Goal: Task Accomplishment & Management: Manage account settings

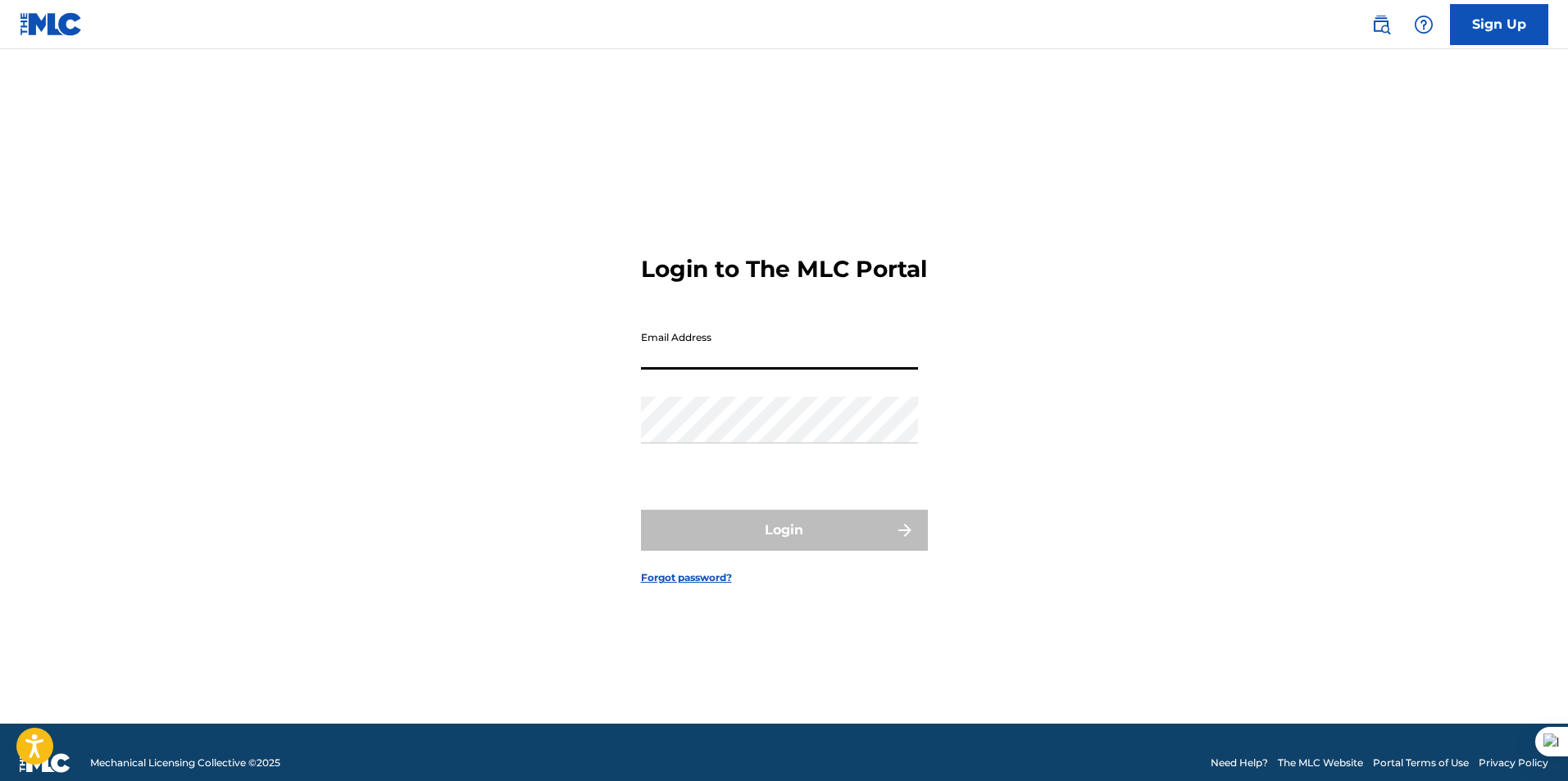
click at [660, 368] on input "Email Address" at bounding box center [779, 346] width 277 height 46
type input "derrickzambrano11@gmail.com"
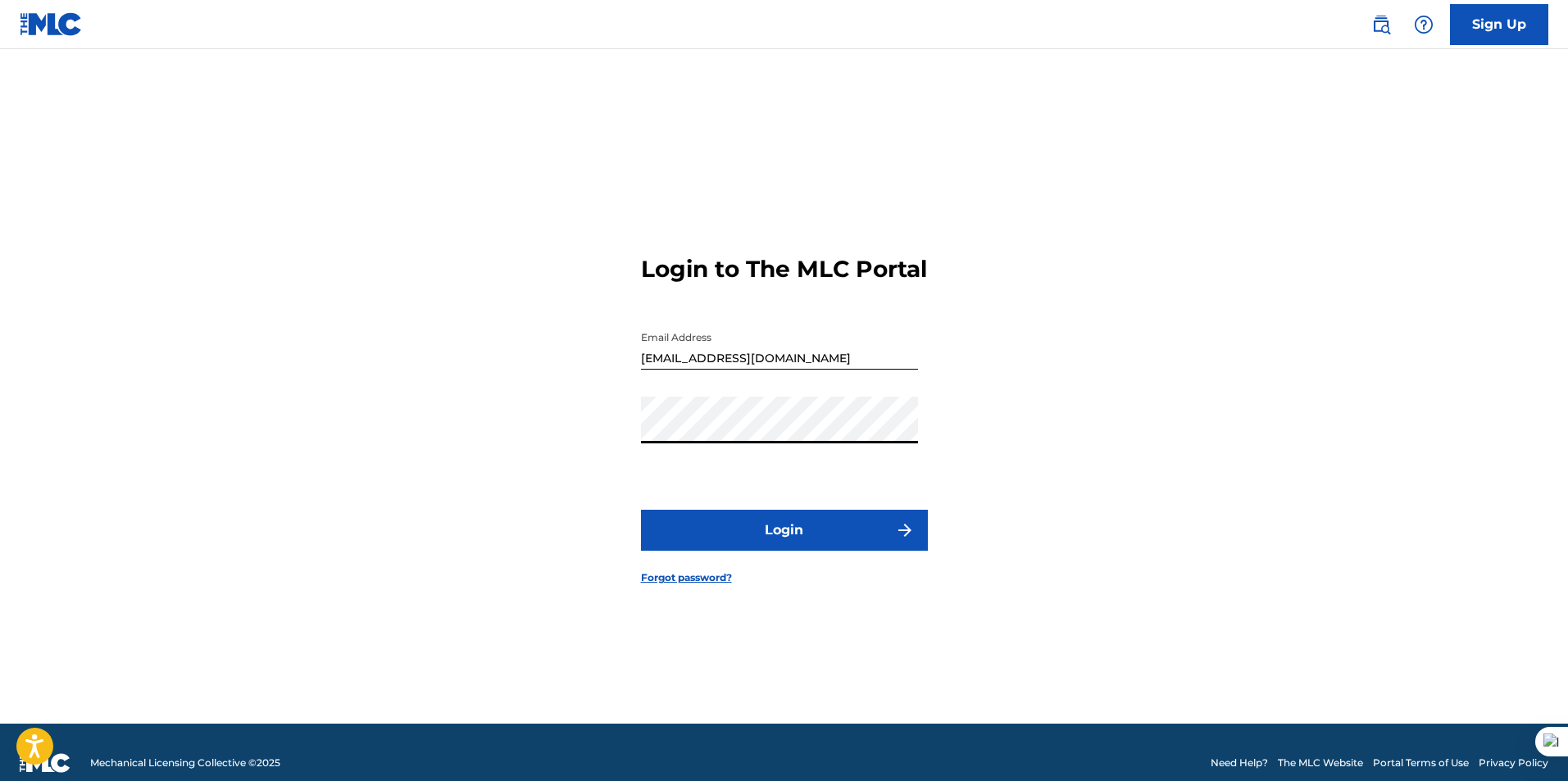
click at [641, 510] on button "Login" at bounding box center [784, 531] width 287 height 41
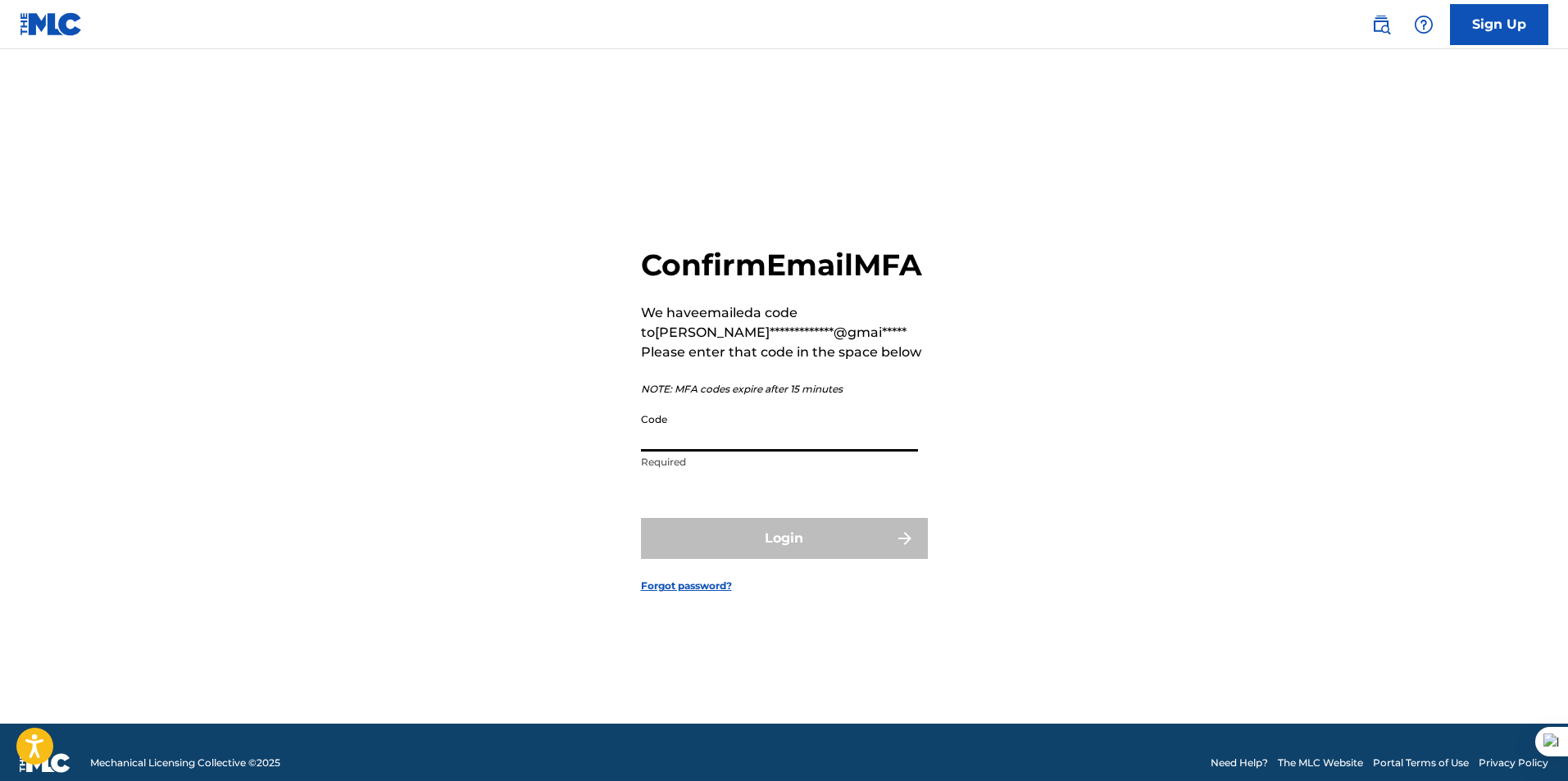
click at [653, 451] on input "Code" at bounding box center [779, 428] width 277 height 46
paste input "074758"
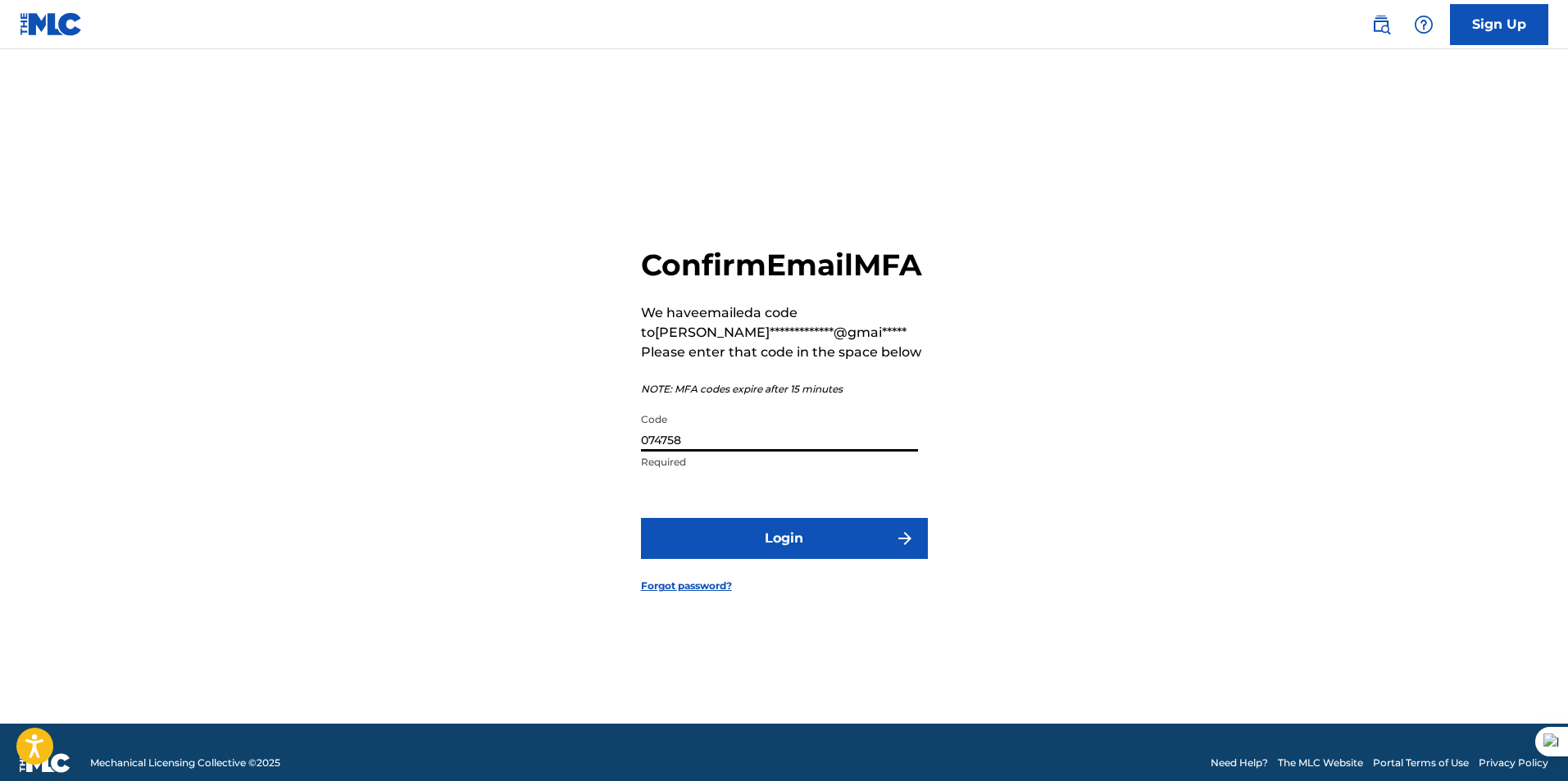
type input "074758"
click at [708, 559] on button "Login" at bounding box center [784, 539] width 287 height 41
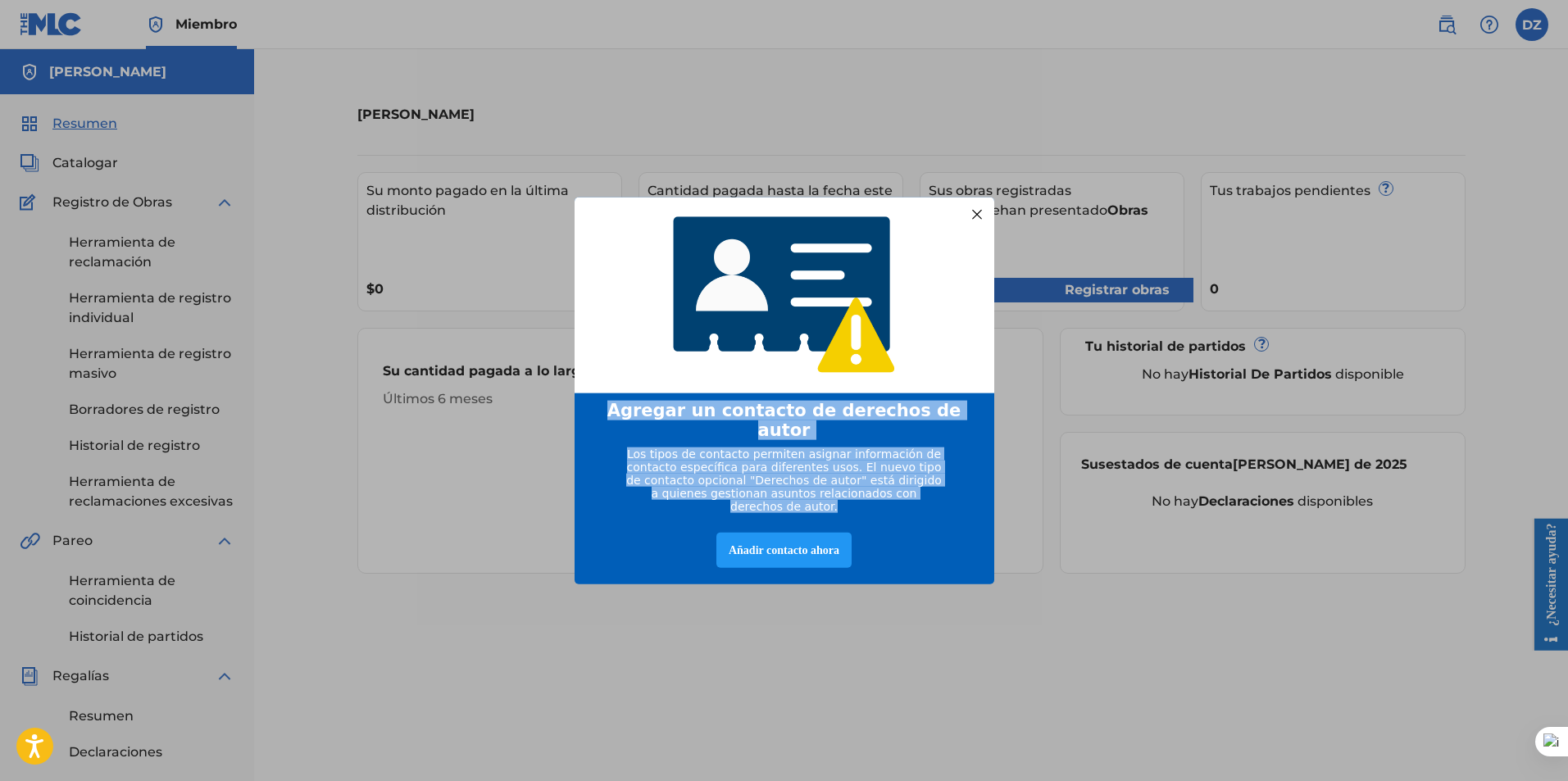
drag, startPoint x: 908, startPoint y: 491, endPoint x: 625, endPoint y: 415, distance: 293.0
click at [625, 415] on div "Agregar un contacto de derechos de autor Los tipos de contacto permiten asignar…" at bounding box center [784, 390] width 420 height 389
copy div "Agregar un contacto de derechos de autor Los tipos de contacto permiten asignar…"
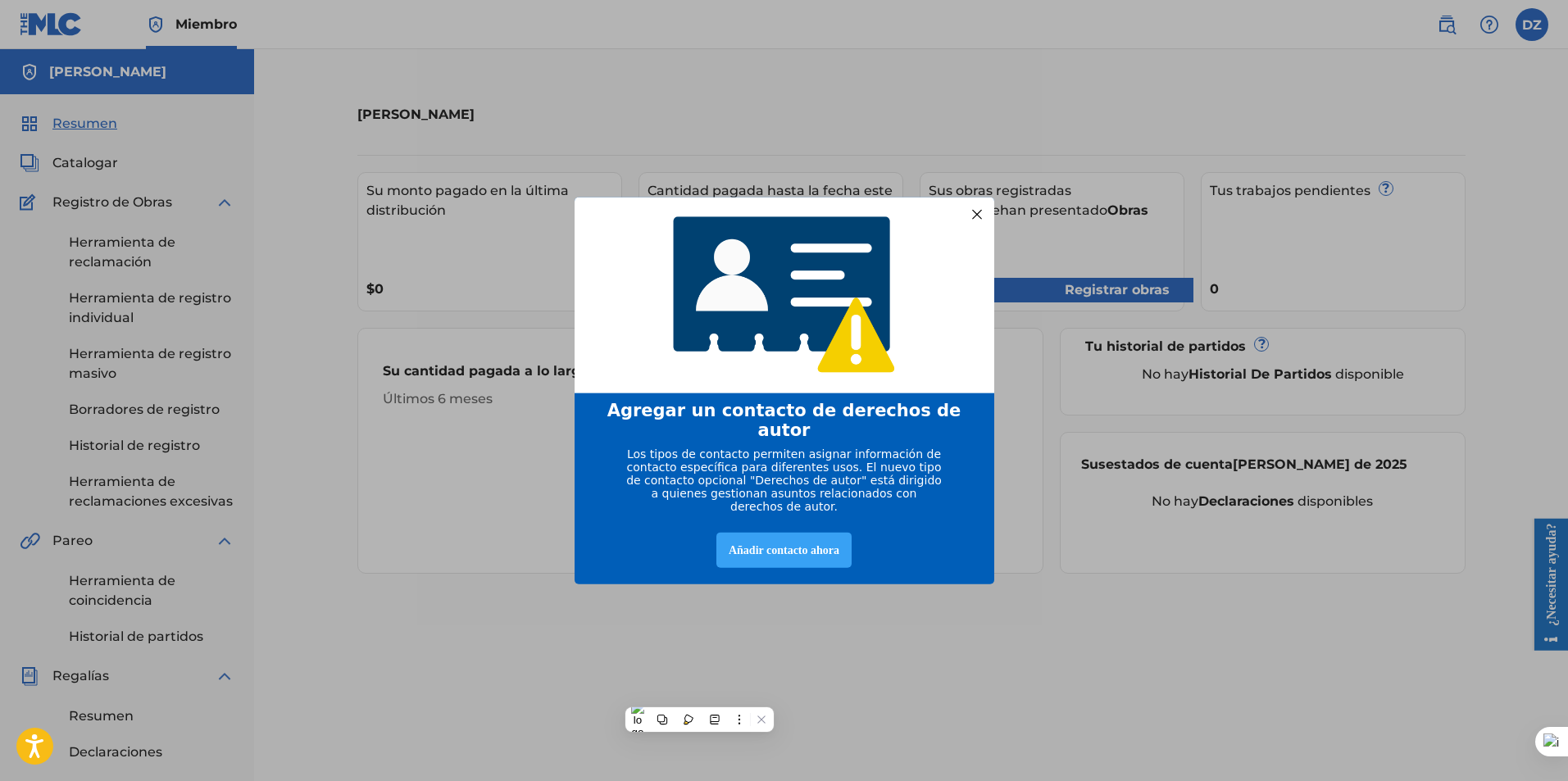
click at [769, 533] on div "Añadir contacto ahora" at bounding box center [784, 550] width 135 height 35
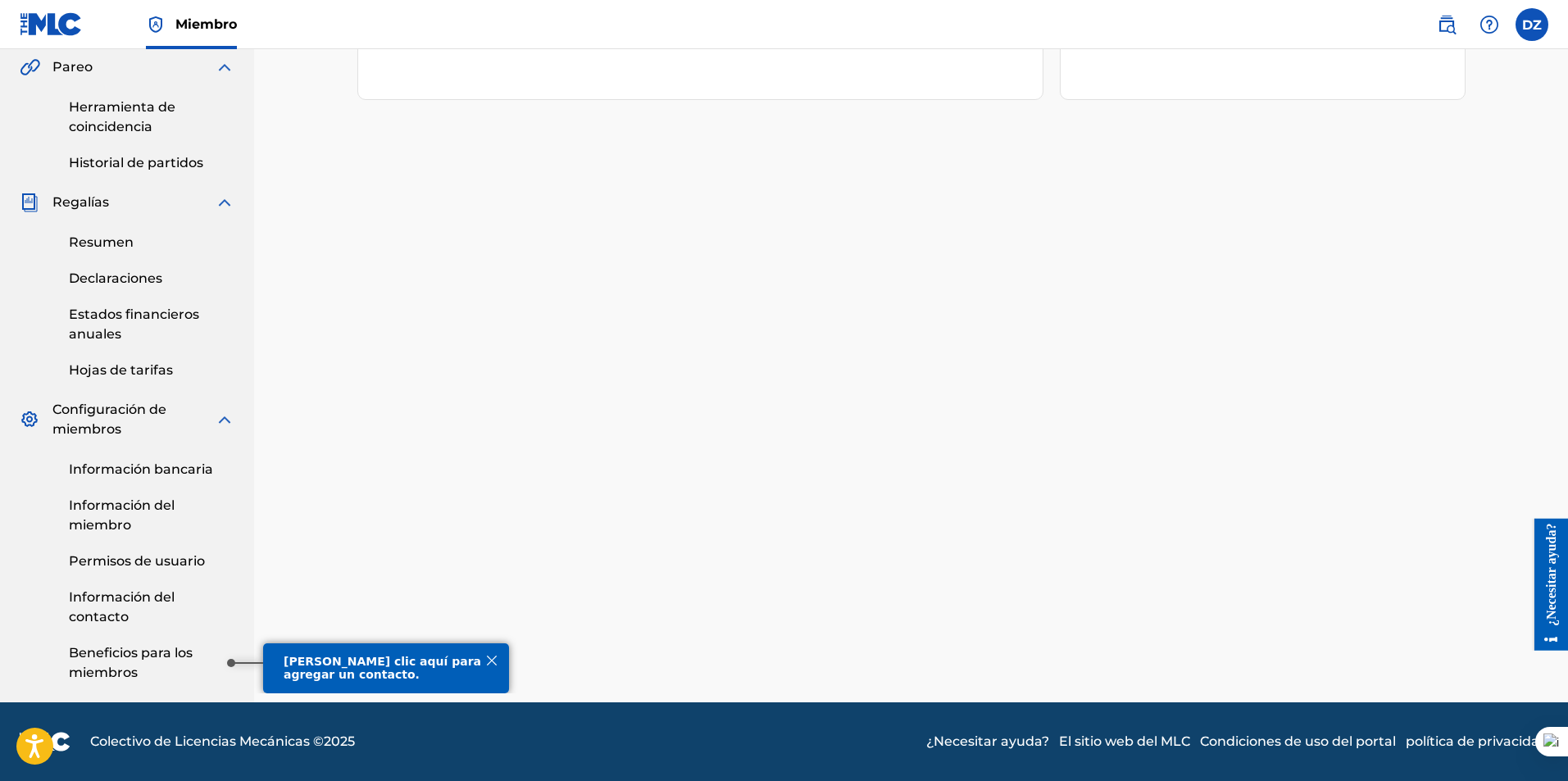
click at [183, 661] on link "Beneficios para los miembros" at bounding box center [151, 663] width 165 height 39
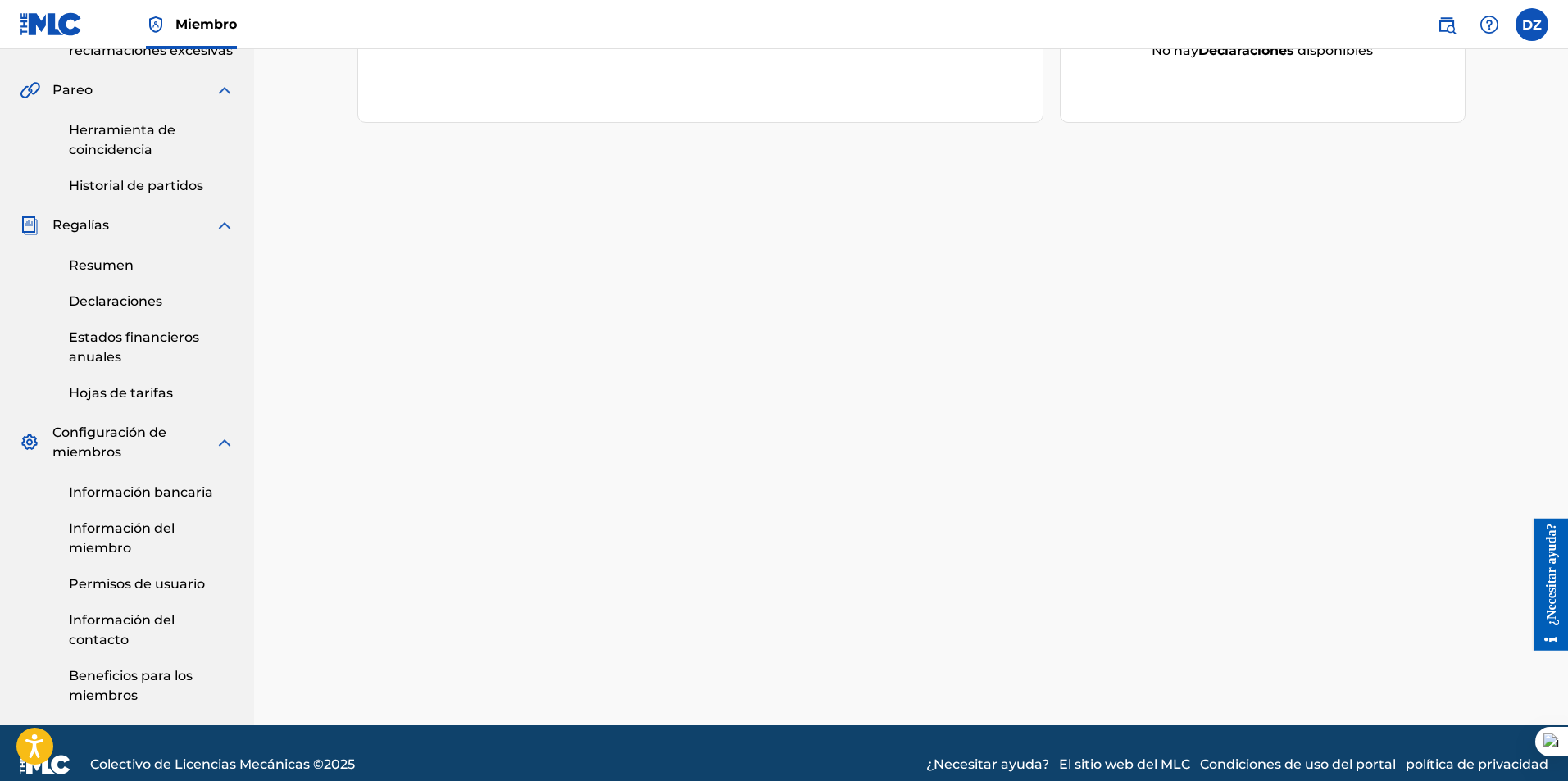
scroll to position [474, 0]
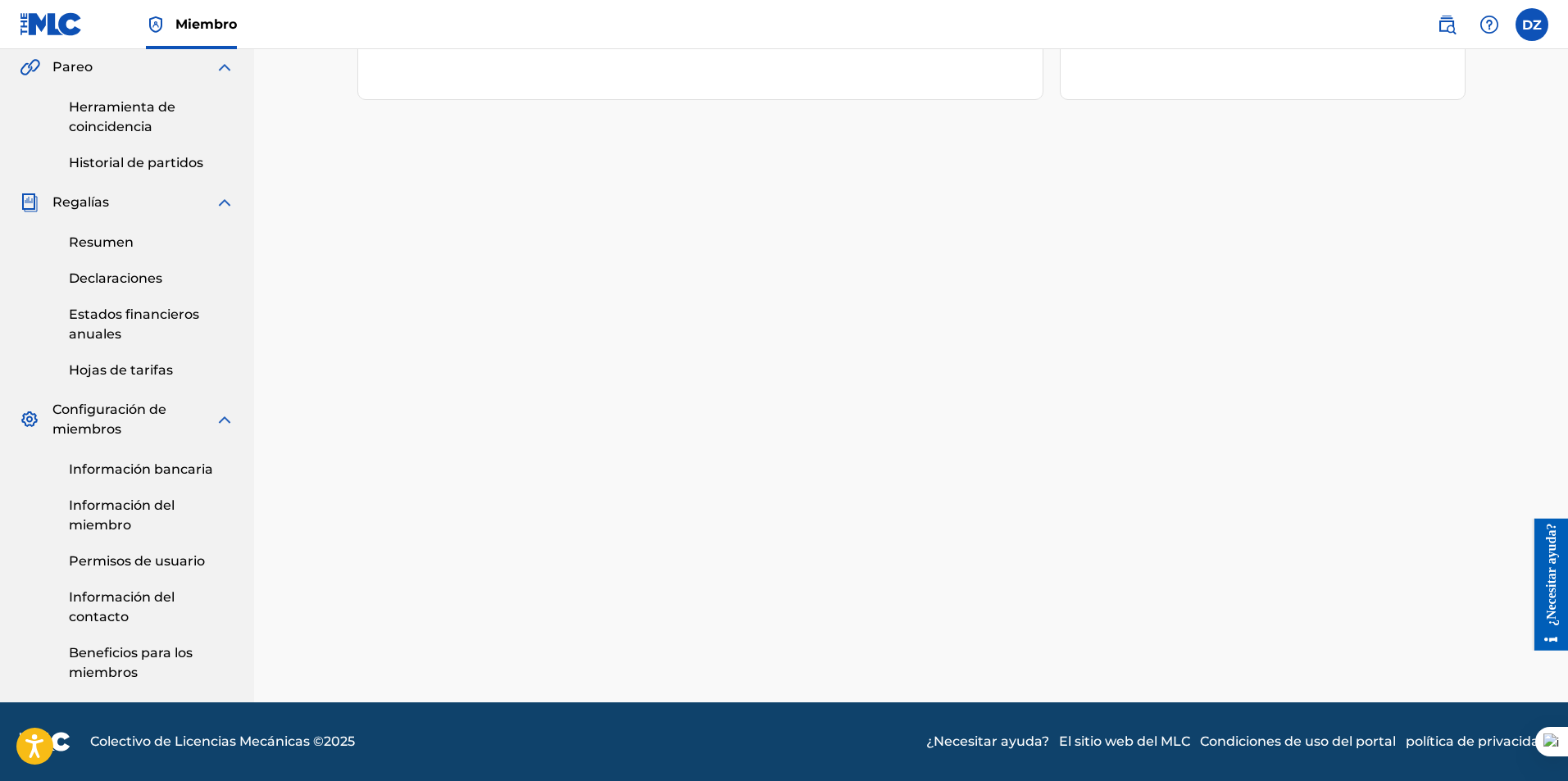
click at [149, 509] on font "Información del miembro" at bounding box center [122, 515] width 105 height 35
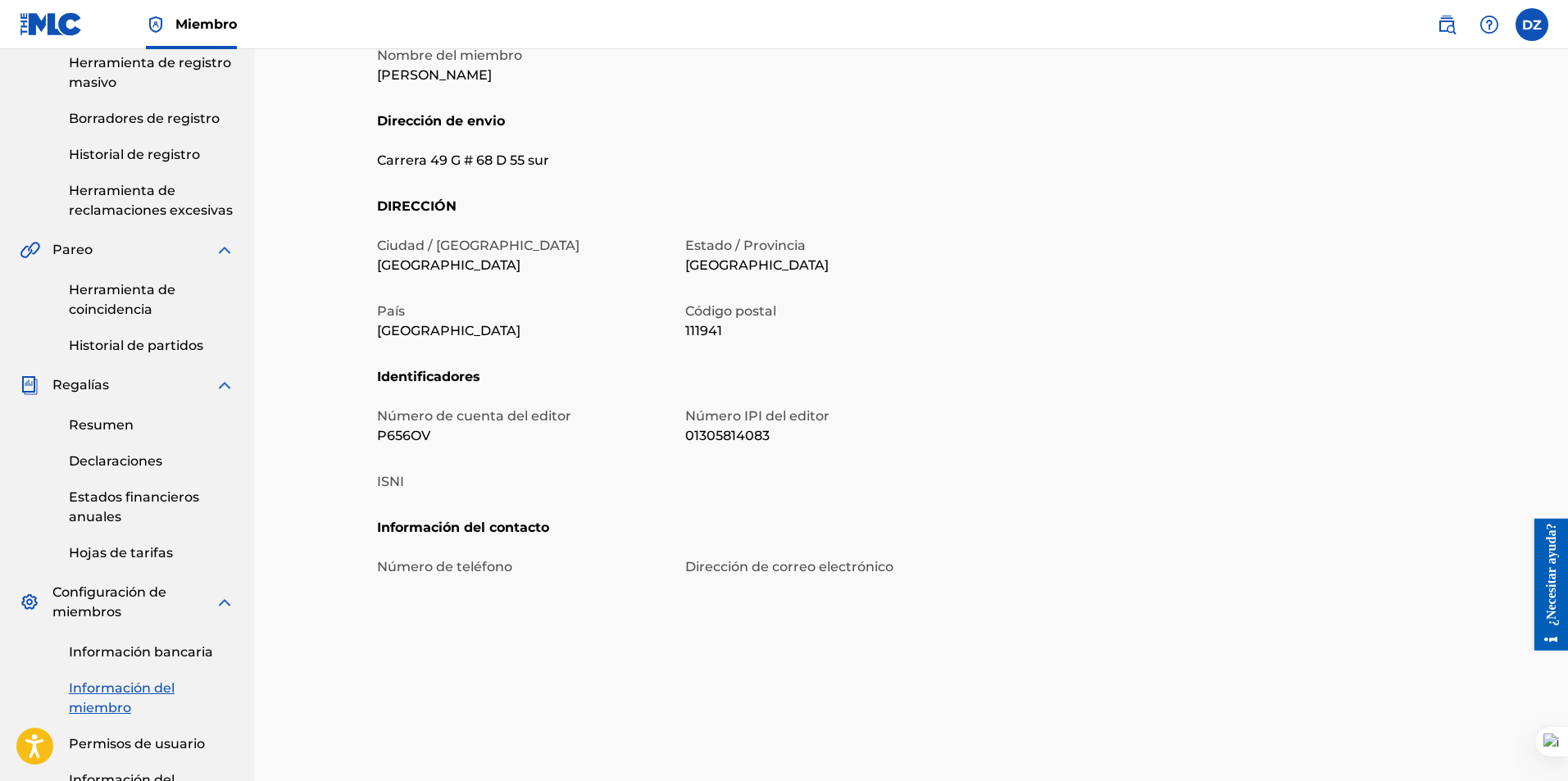
scroll to position [328, 0]
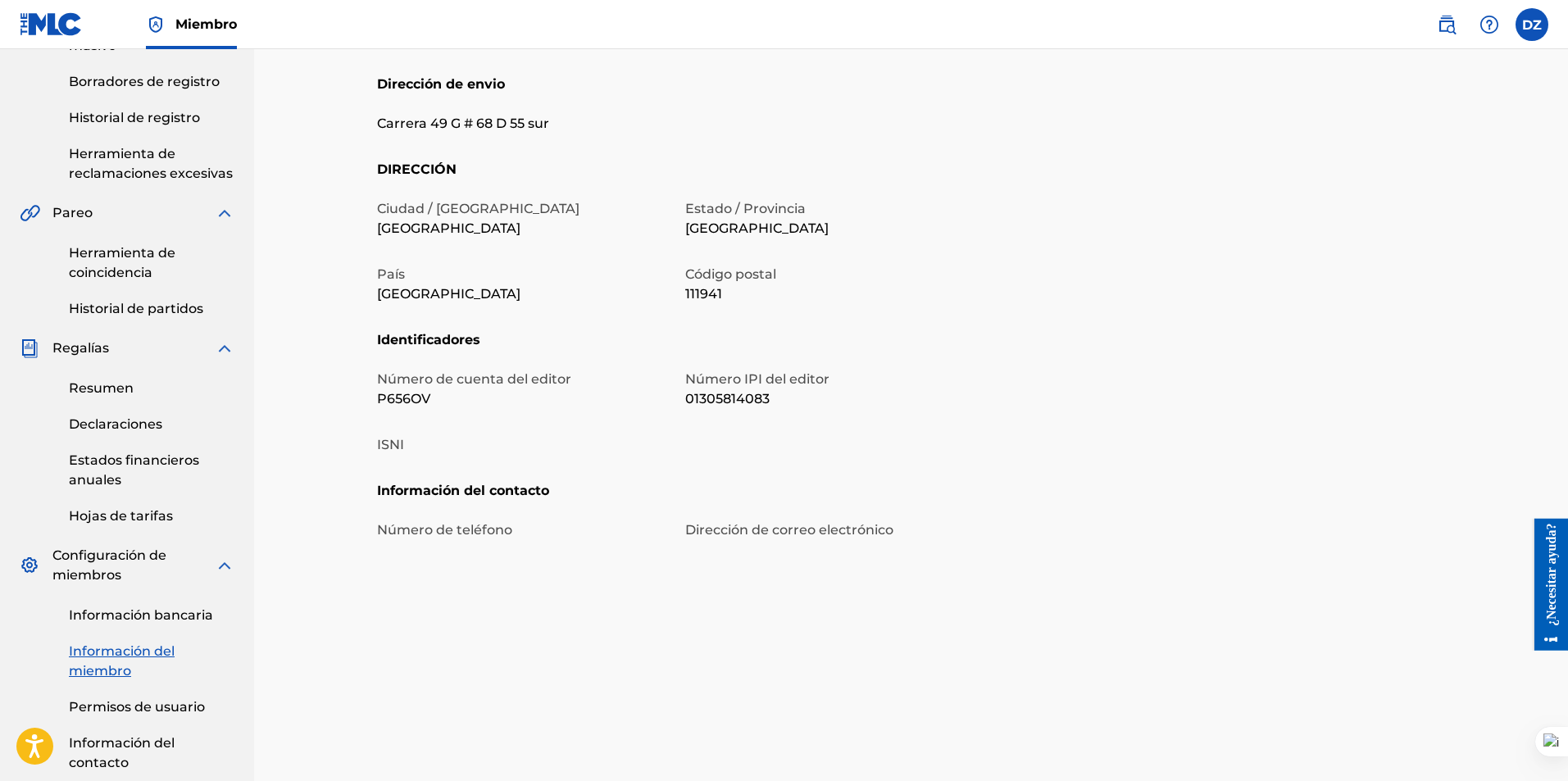
click at [390, 445] on font "ISNI" at bounding box center [390, 444] width 27 height 15
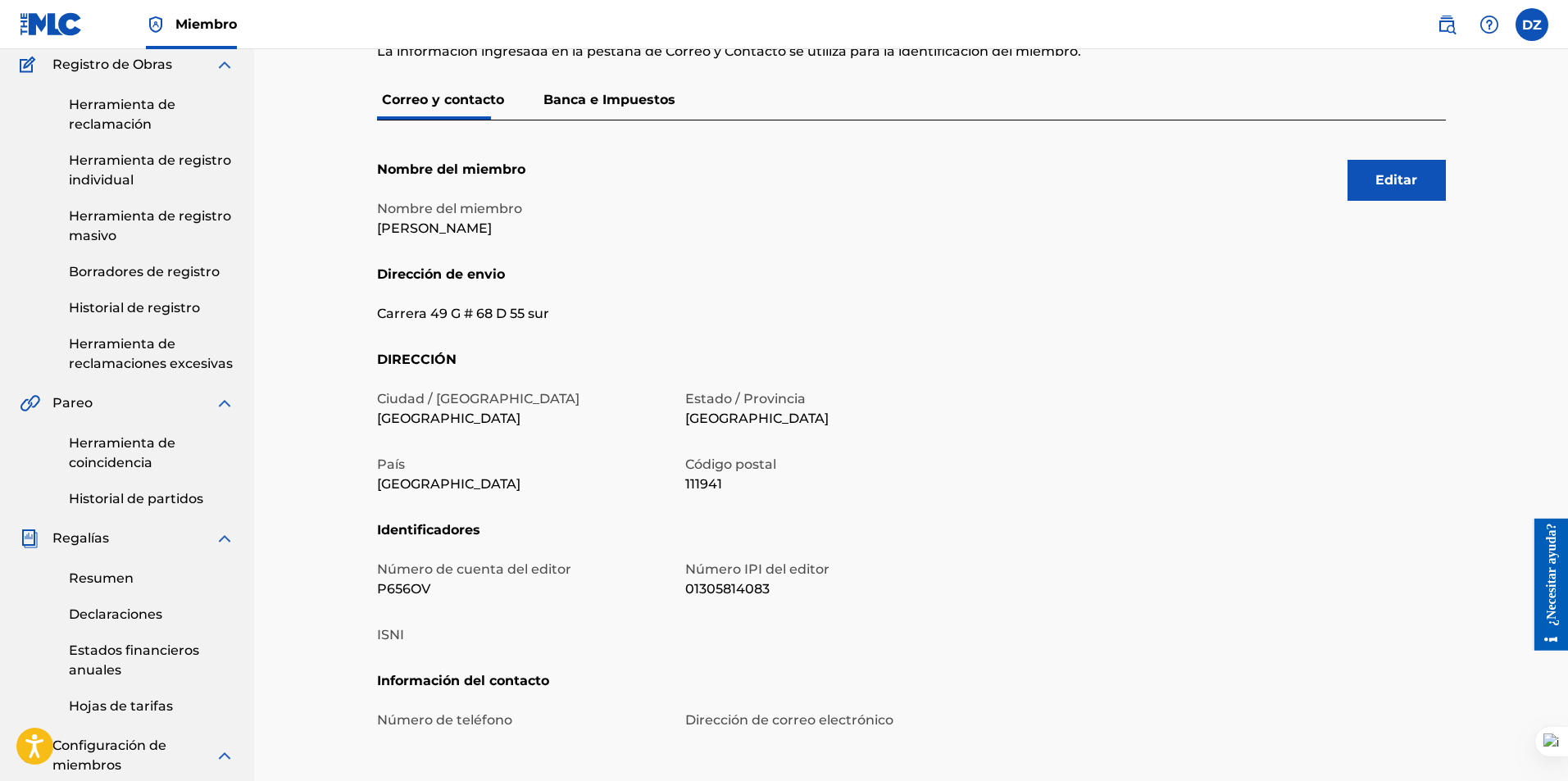
scroll to position [164, 0]
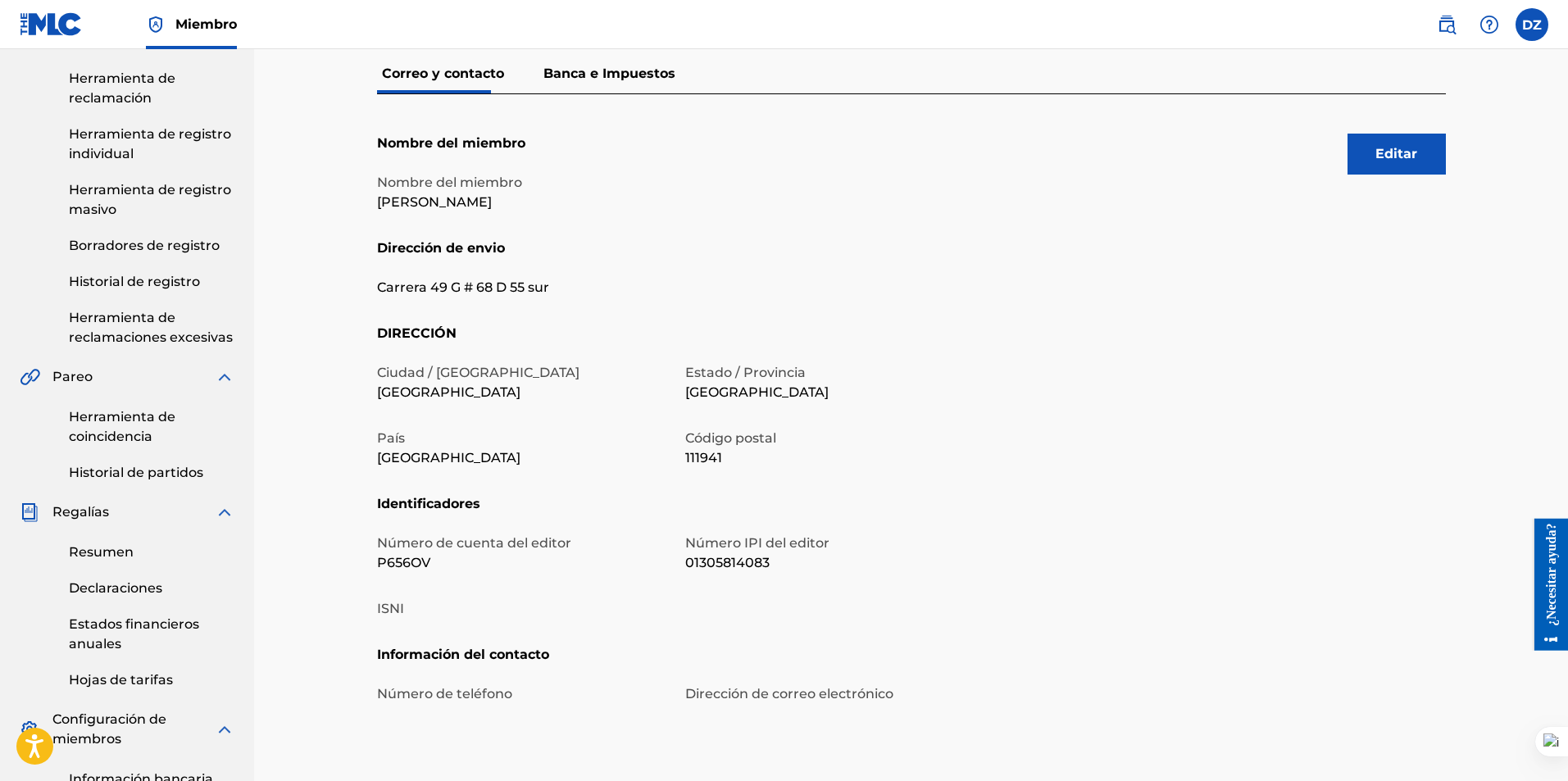
click at [1375, 158] on font "Editar" at bounding box center [1396, 153] width 42 height 15
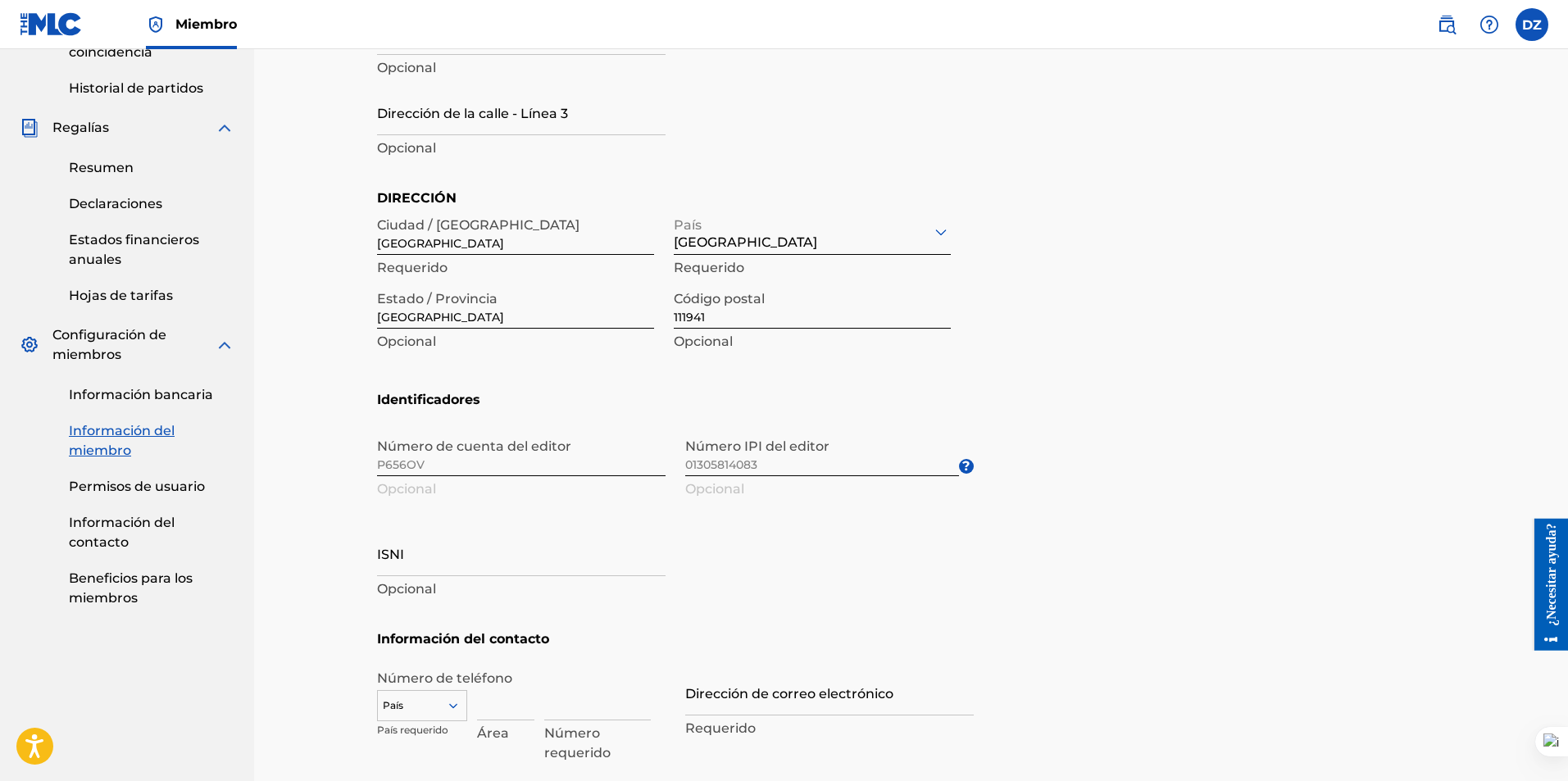
scroll to position [574, 0]
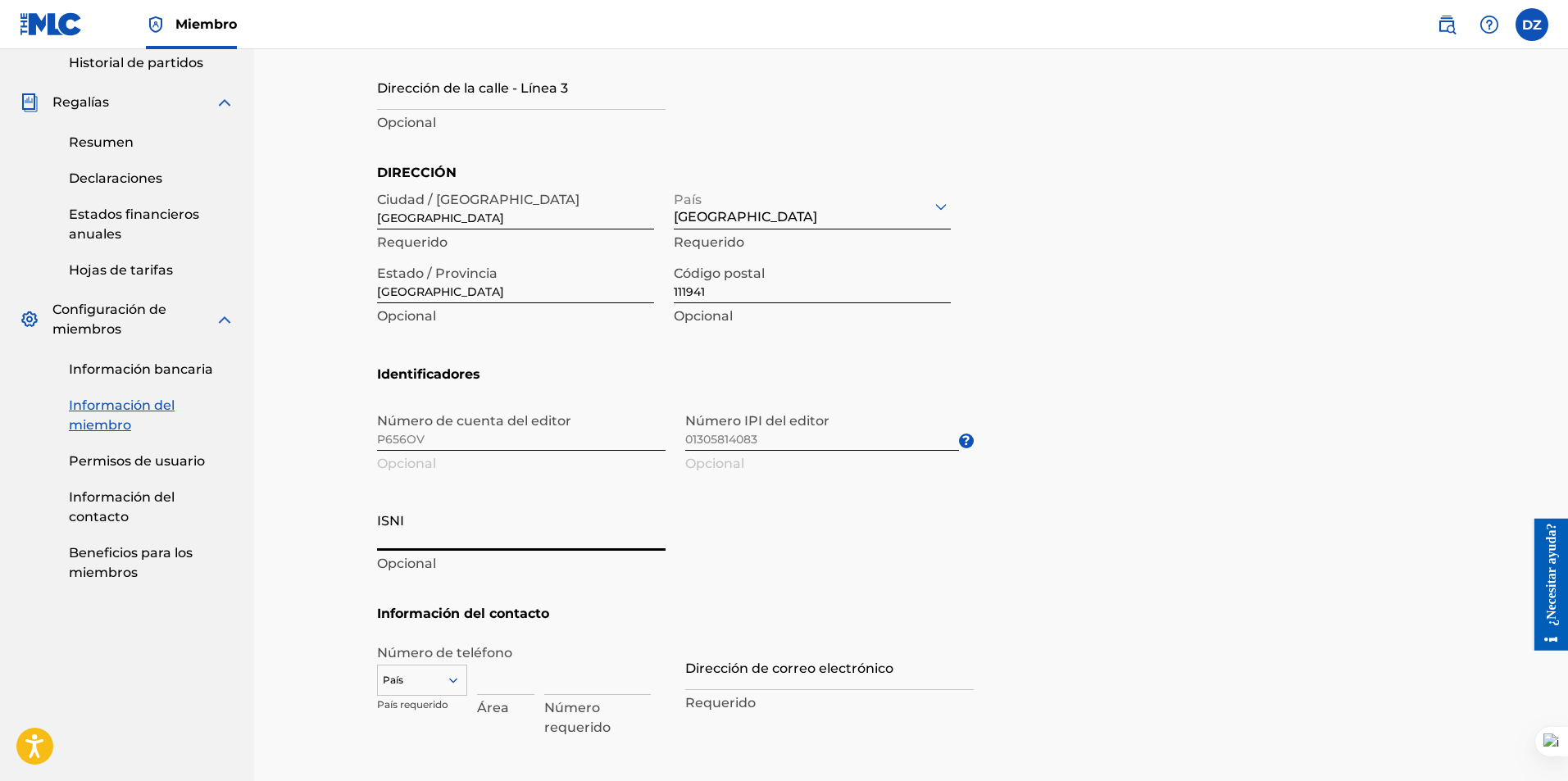
click at [383, 537] on input "ISNI" at bounding box center [521, 527] width 289 height 46
paste input "0000000528060774"
type input "0000000528060774"
type input "Save"
type input "0000000528060774"
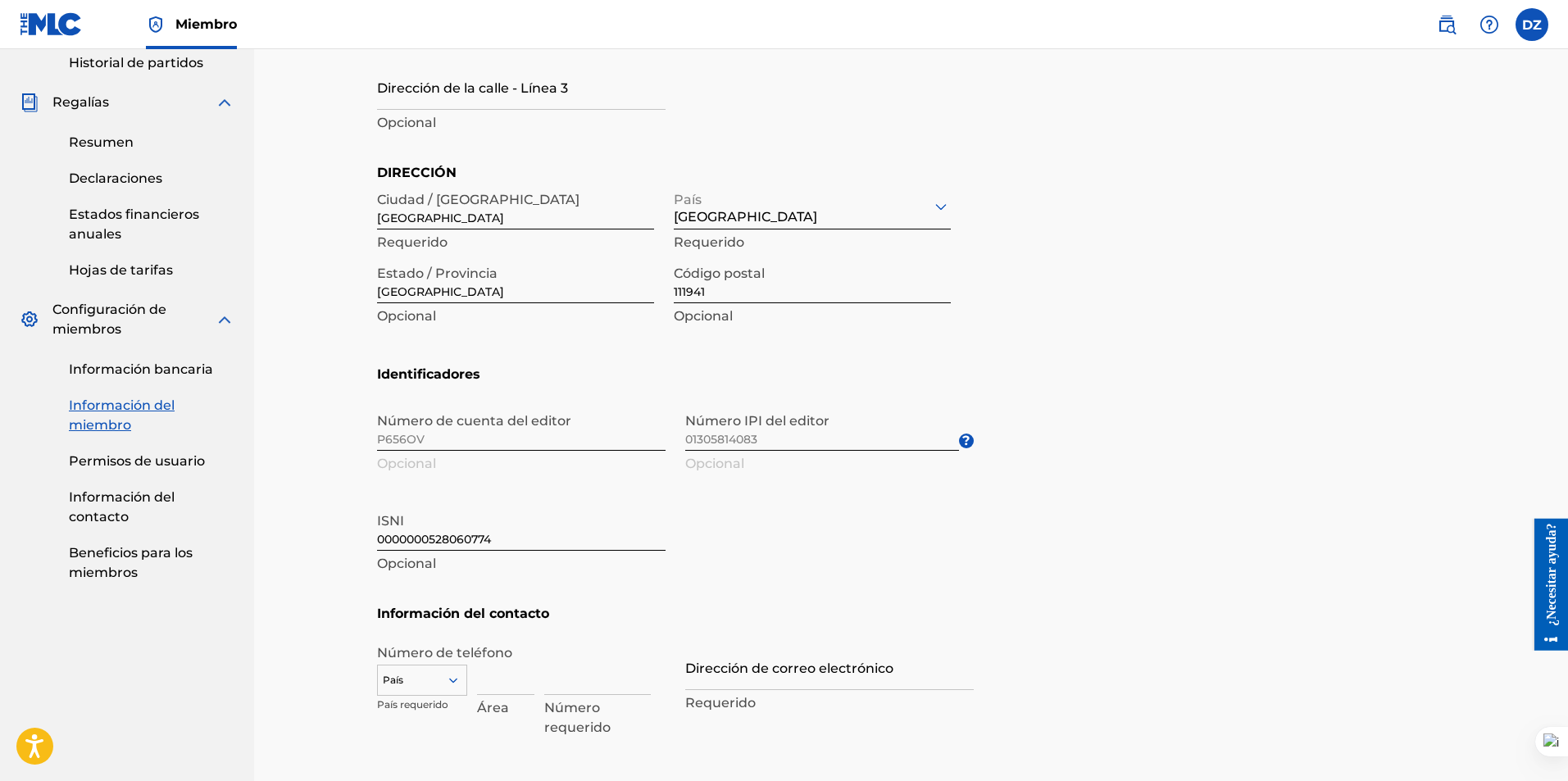
click at [1044, 550] on section "Identificadores Número de cuenta del editor P656OV Opcional Número IPI del edit…" at bounding box center [911, 484] width 1069 height 239
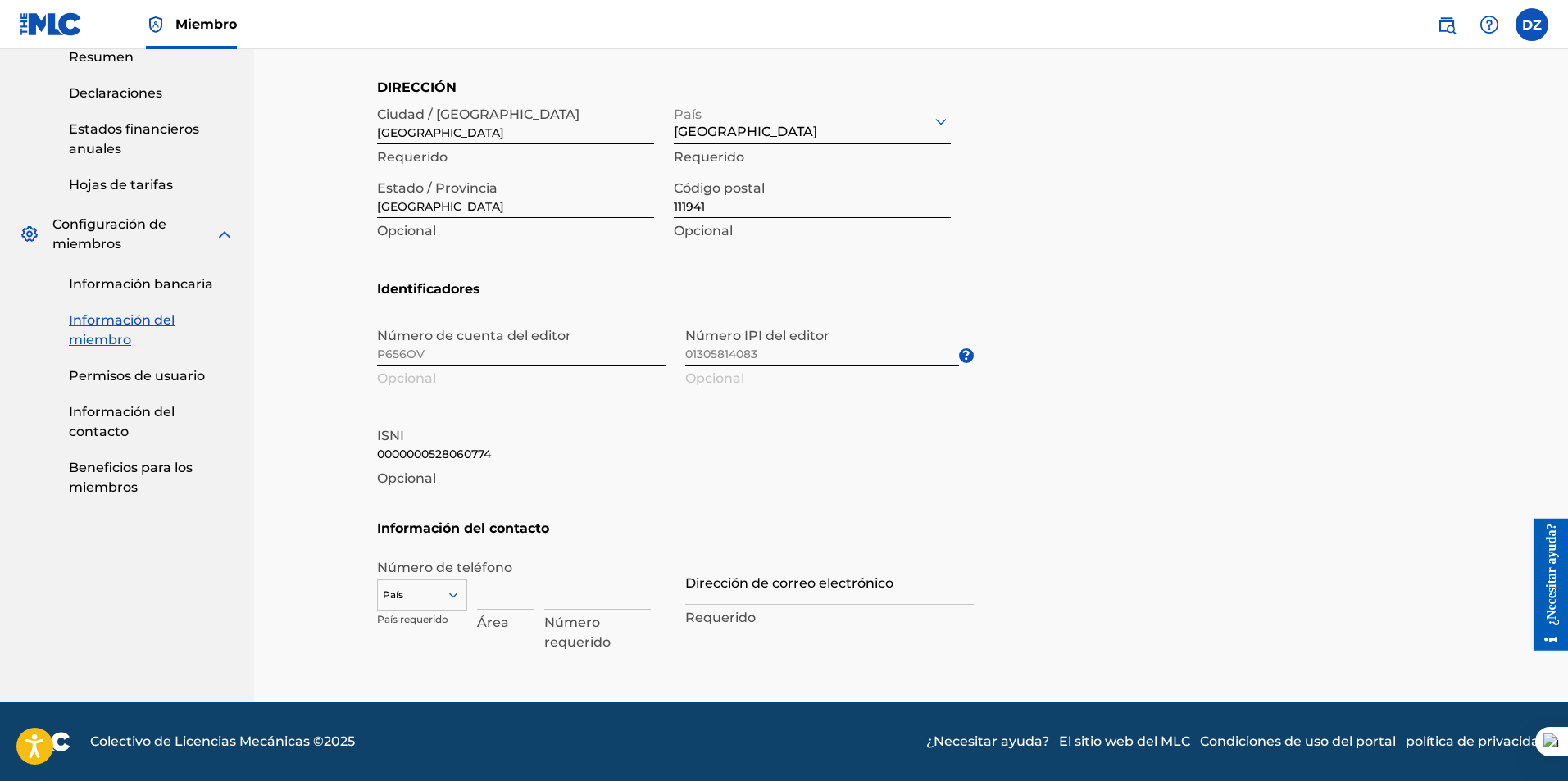
scroll to position [728, 0]
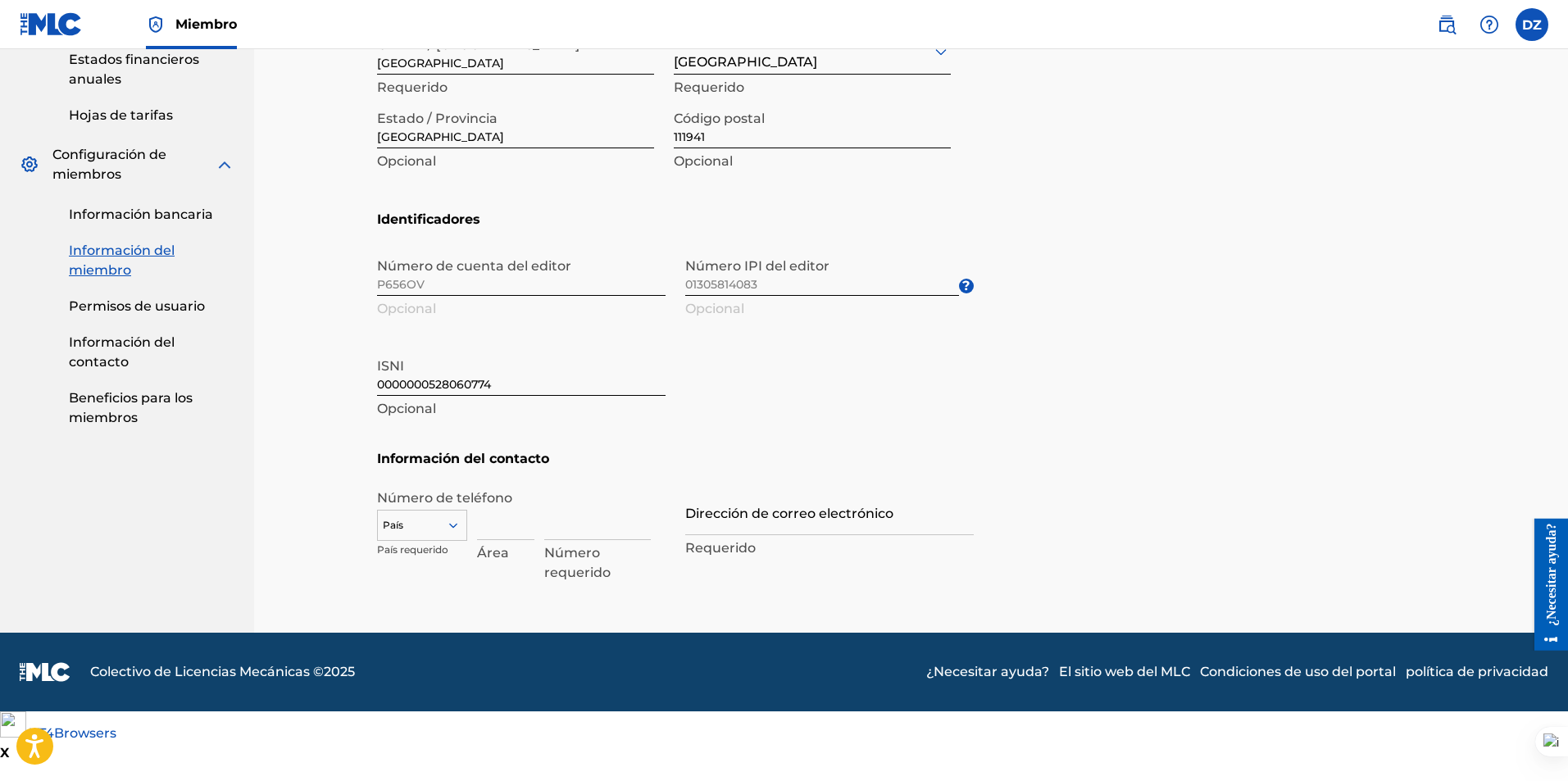
click at [442, 534] on div "País" at bounding box center [422, 523] width 90 height 25
type input "co"
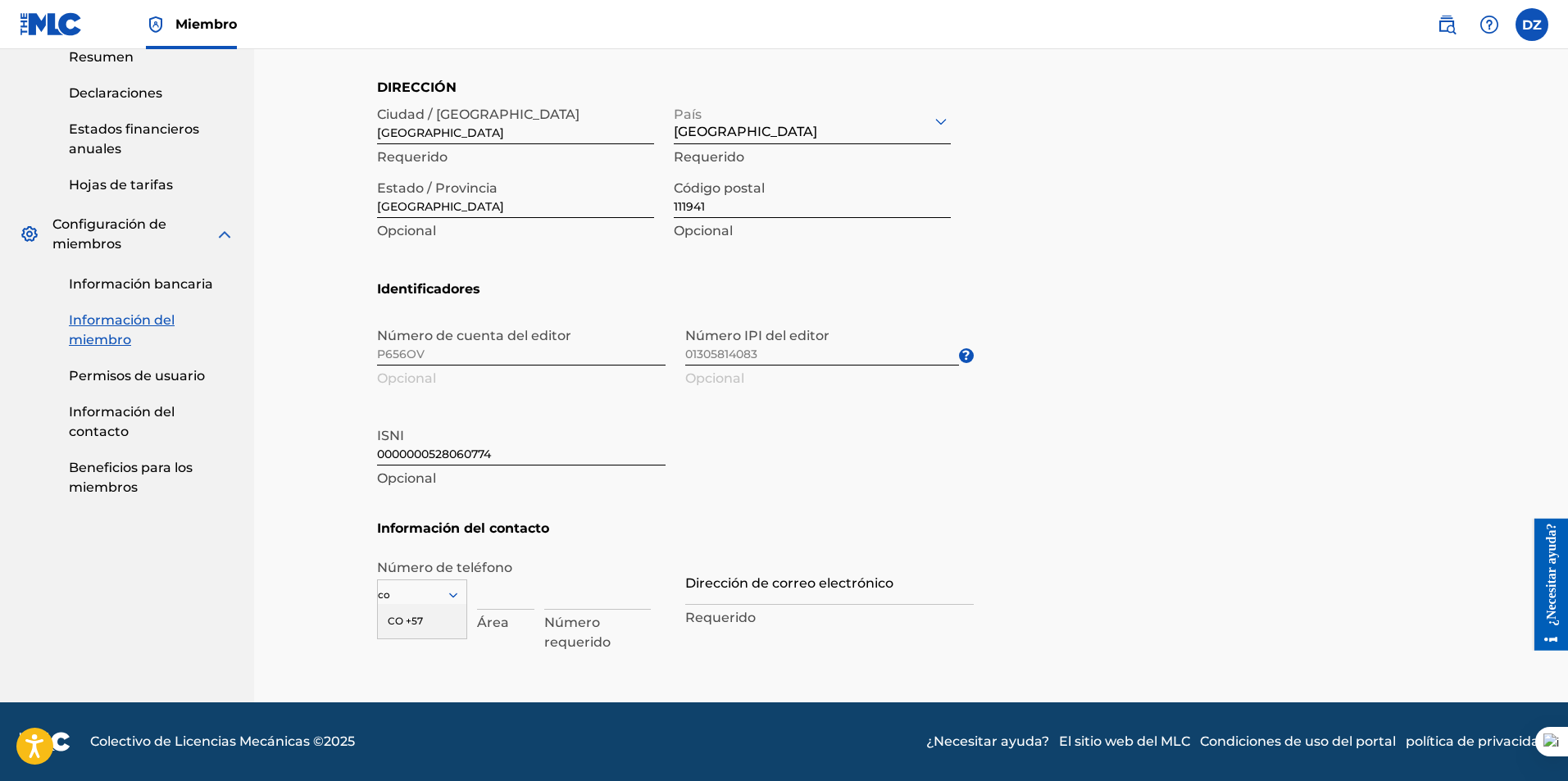
click at [408, 617] on font "CO +57" at bounding box center [405, 621] width 35 height 13
click at [500, 592] on input at bounding box center [506, 586] width 57 height 46
type input "1"
click at [565, 592] on input at bounding box center [597, 586] width 106 height 46
type input "3219104881"
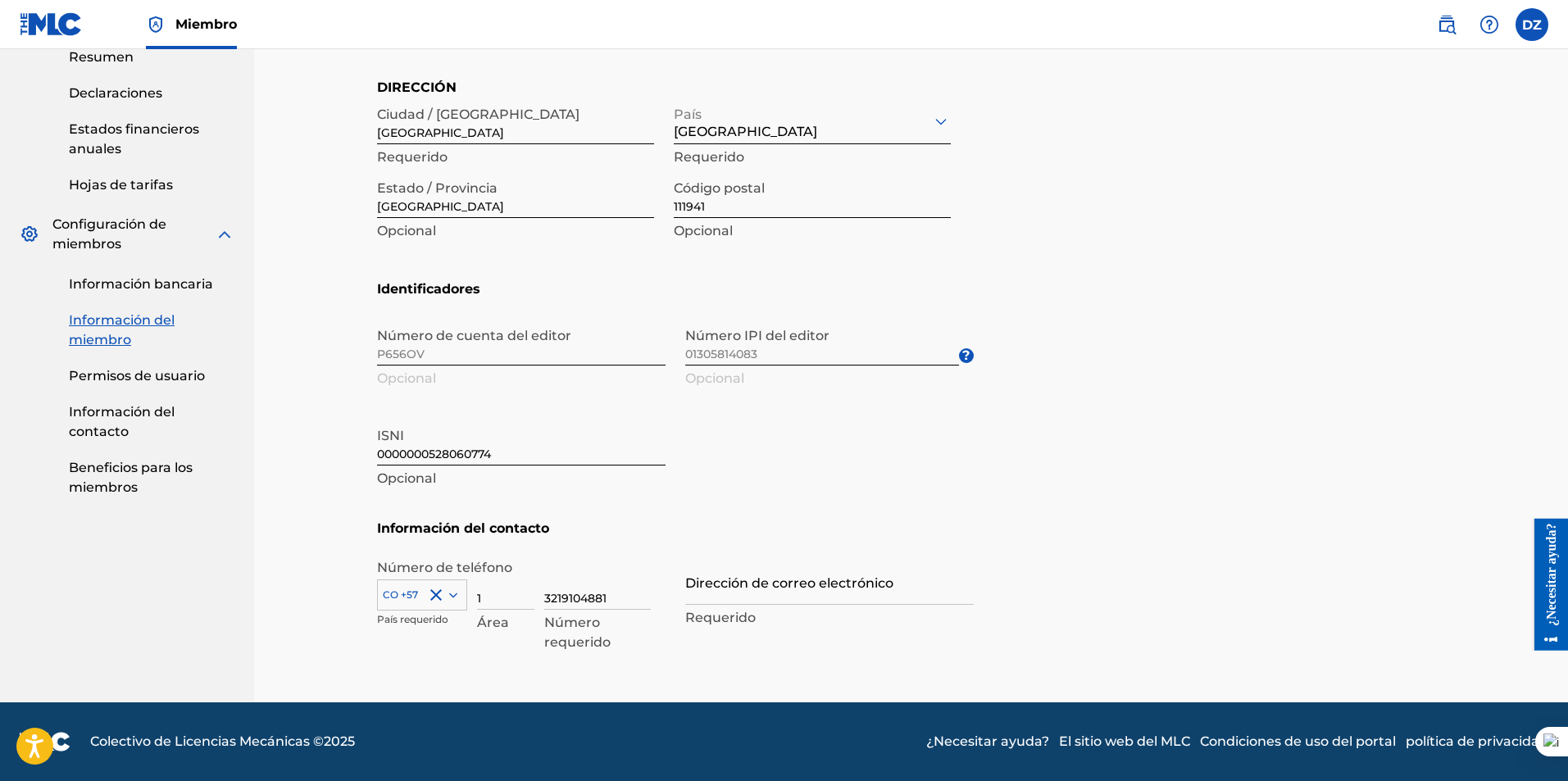
click at [693, 596] on input "Dirección de correo electrónico" at bounding box center [829, 582] width 289 height 46
type input "derrickzambrano11@gmail.com"
click at [1126, 466] on section "Identificadores Número de cuenta del editor P656OV Opcional Número IPI del edit…" at bounding box center [911, 399] width 1069 height 239
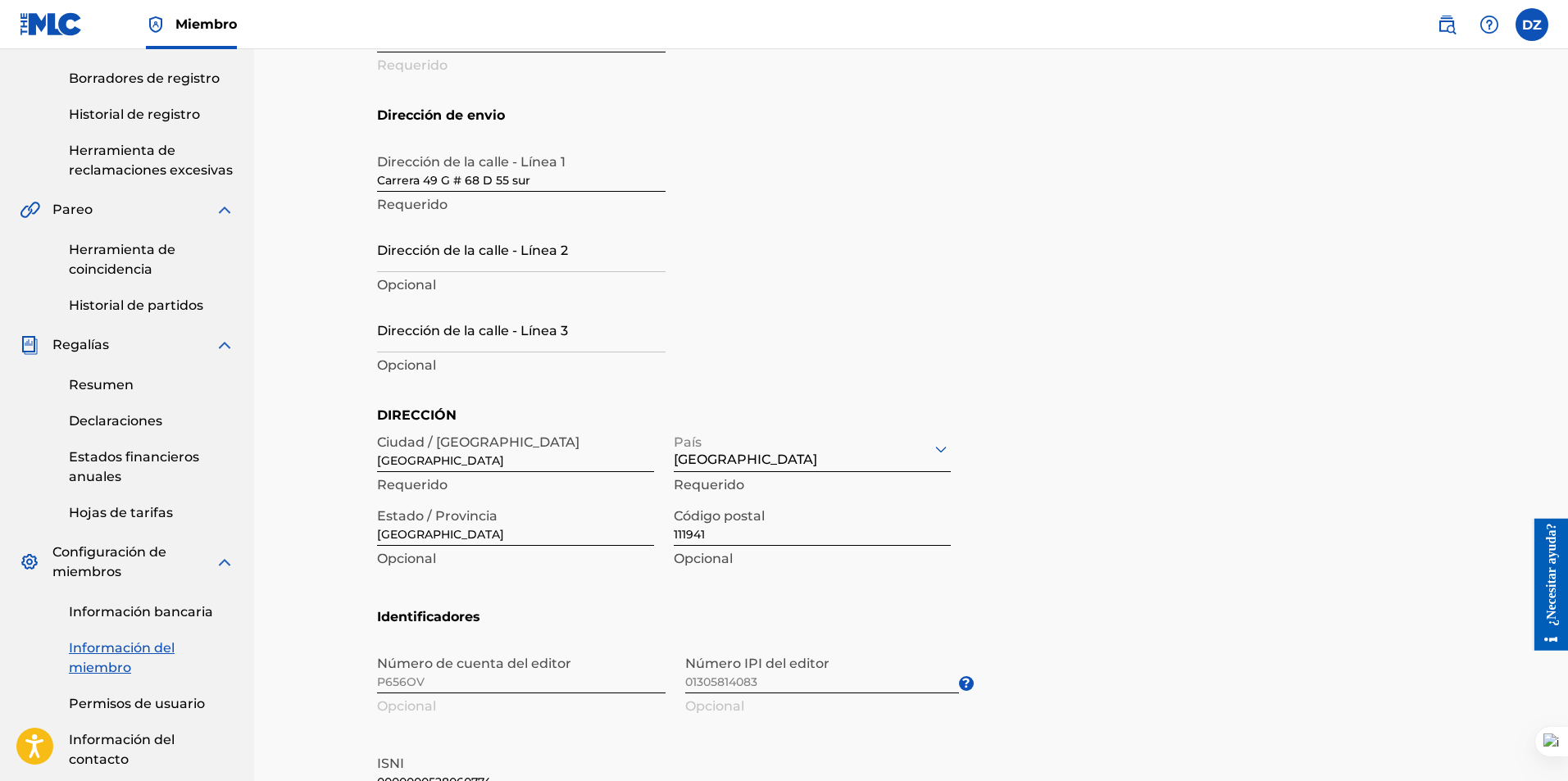
scroll to position [167, 0]
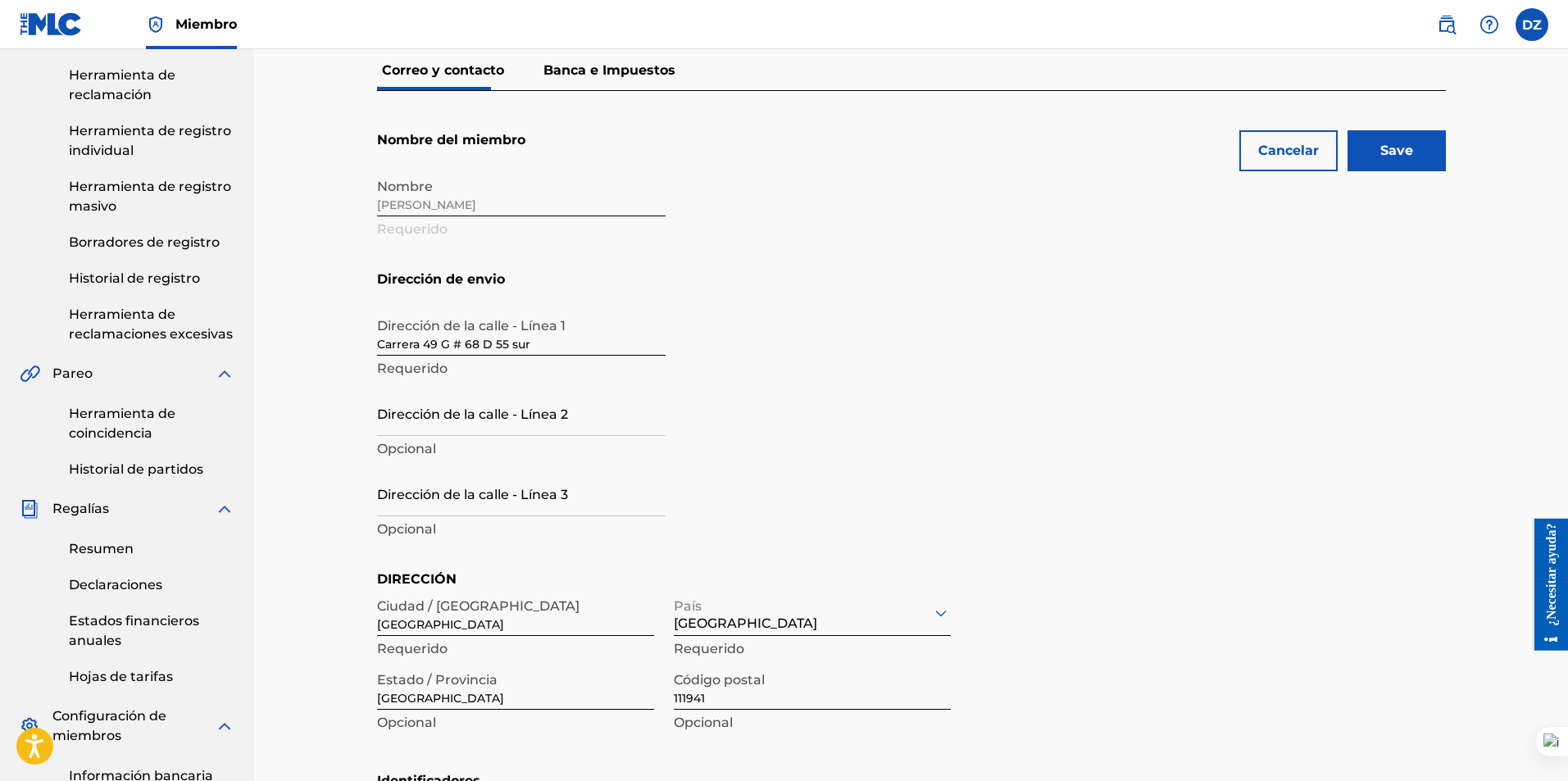
click at [1417, 152] on input "Save" at bounding box center [1396, 151] width 98 height 41
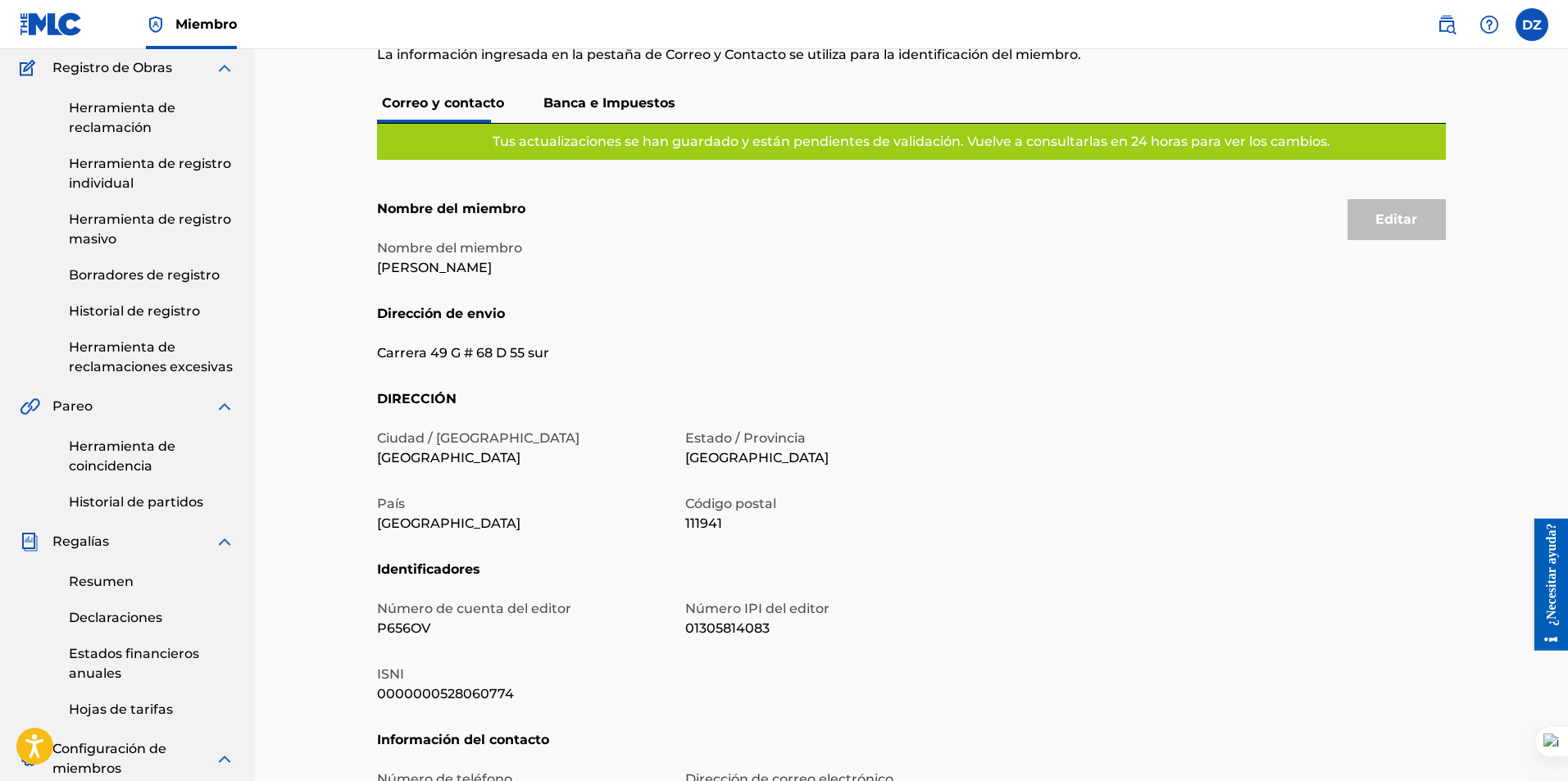
scroll to position [0, 0]
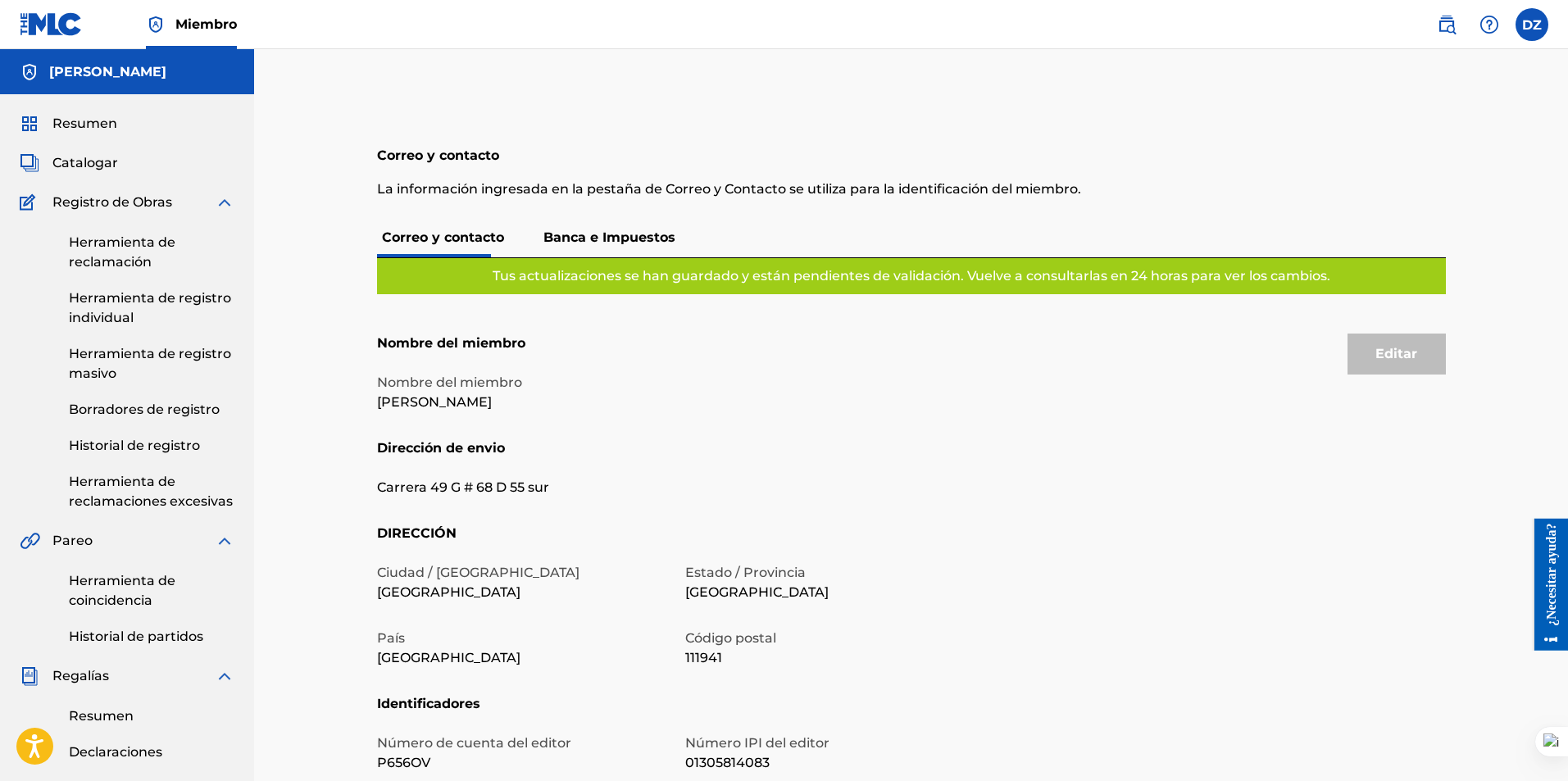
click at [105, 119] on font "Resumen" at bounding box center [85, 122] width 64 height 15
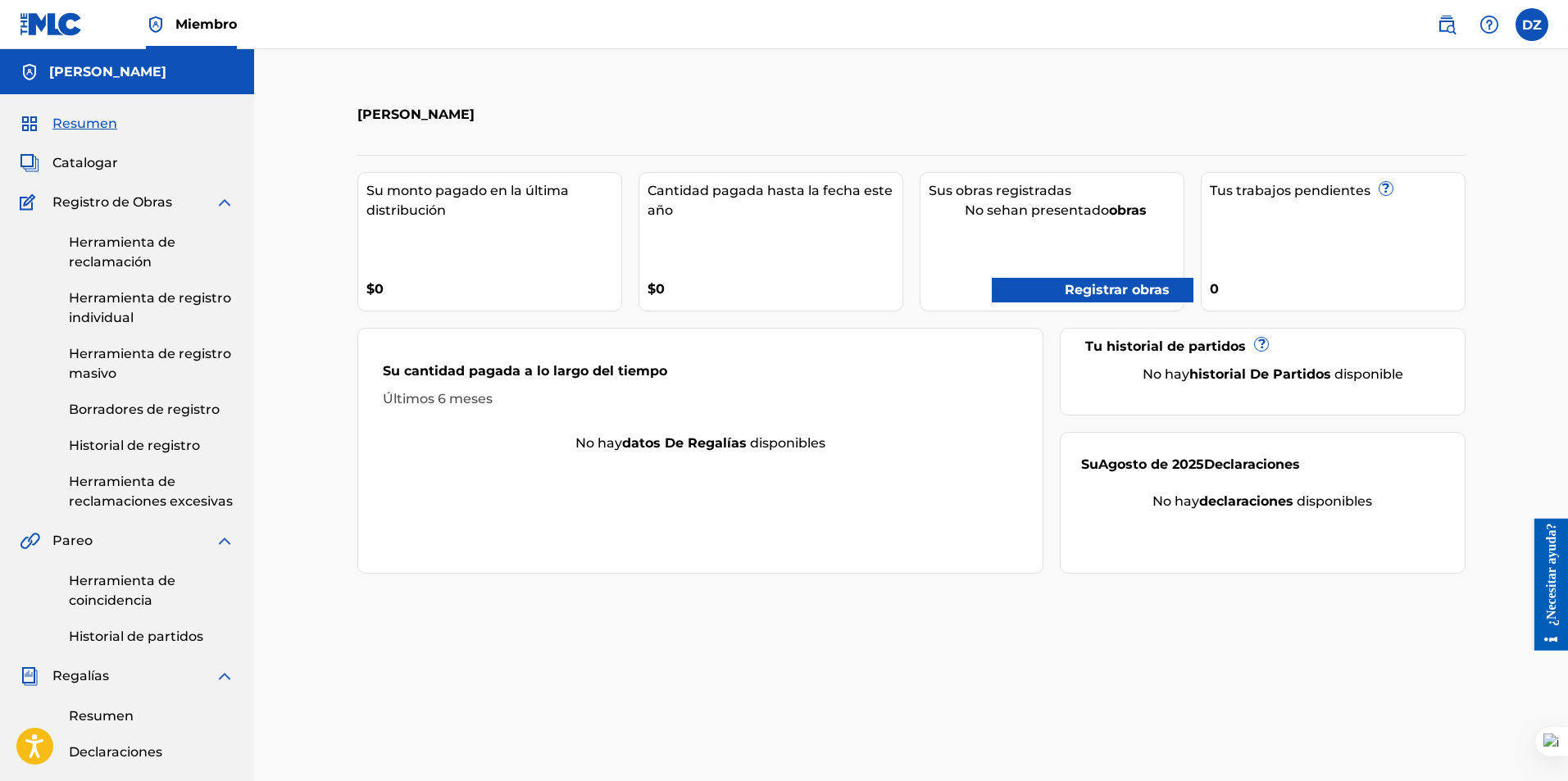
click at [1530, 27] on label at bounding box center [1531, 24] width 33 height 33
click at [1531, 25] on input "DZ Derrick Zambrano González derrickzambrano11@gmail.com Profile Log out" at bounding box center [1531, 25] width 0 height 0
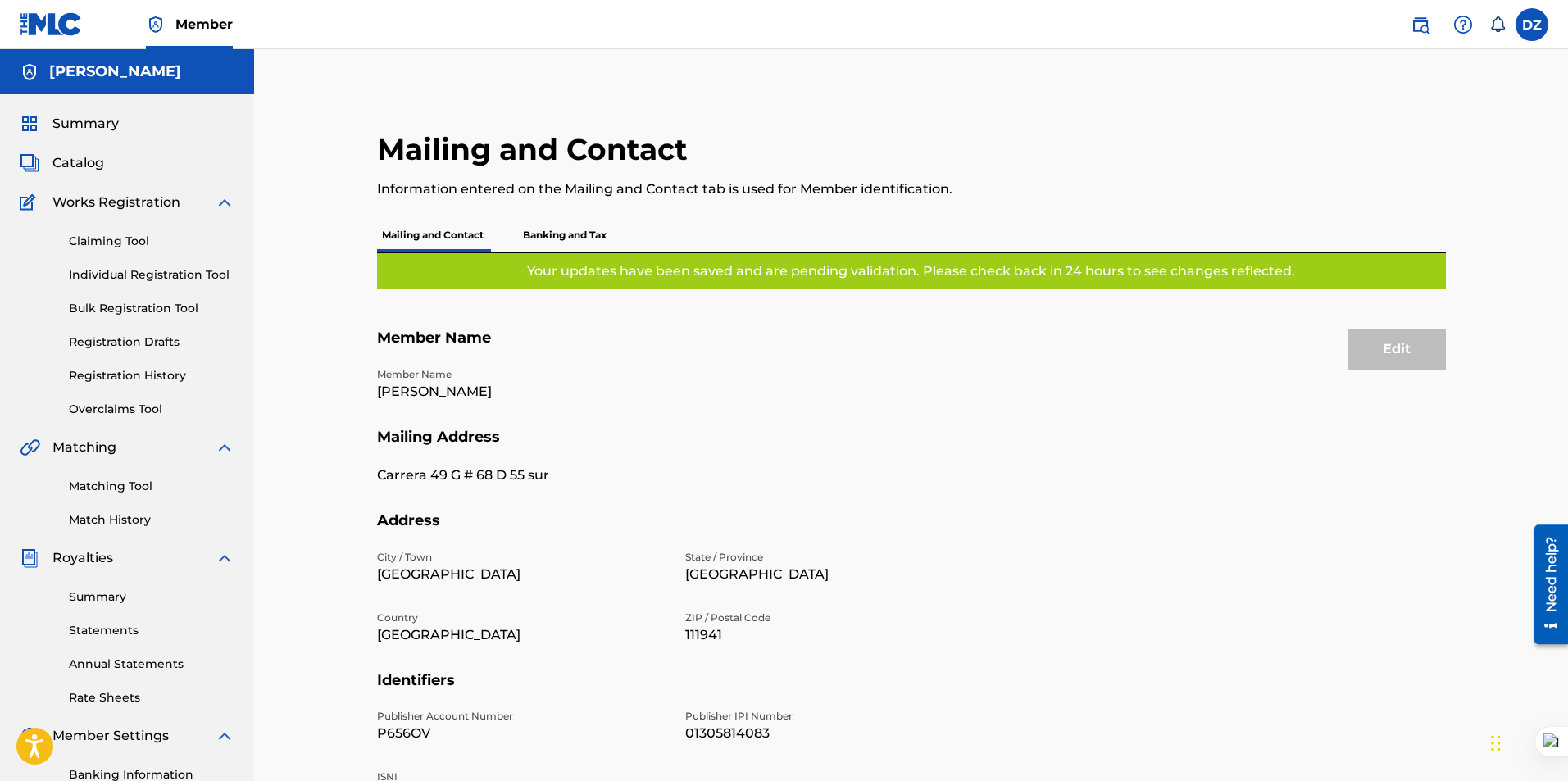
click at [1521, 25] on label at bounding box center [1531, 24] width 33 height 33
click at [1531, 25] on input "DZ Derrick Zambrano González derrickzambrano11@gmail.com Notification Preferenc…" at bounding box center [1531, 25] width 0 height 0
click at [1369, 230] on p "Log out" at bounding box center [1372, 231] width 38 height 15
click at [1531, 25] on input "DZ Derrick Zambrano González derrickzambrano11@gmail.com Notification Preferenc…" at bounding box center [1531, 25] width 0 height 0
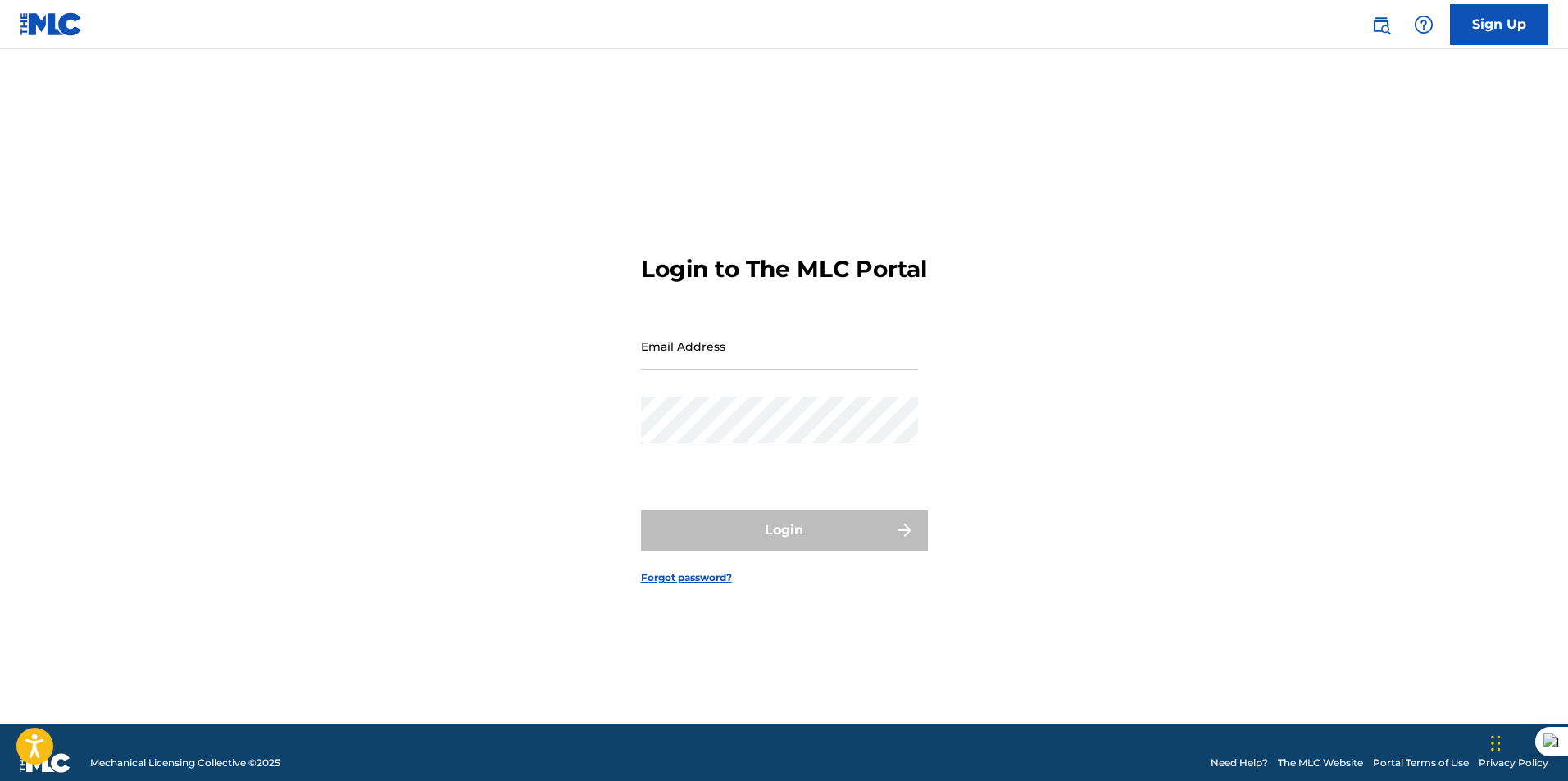
click at [671, 370] on input "Email Address" at bounding box center [779, 346] width 277 height 46
click at [682, 356] on input "Email Address" at bounding box center [779, 346] width 277 height 46
click at [658, 363] on input "Email Address" at bounding box center [779, 346] width 277 height 46
click at [675, 370] on input "Email Address" at bounding box center [779, 346] width 277 height 46
